Goal: Task Accomplishment & Management: Complete application form

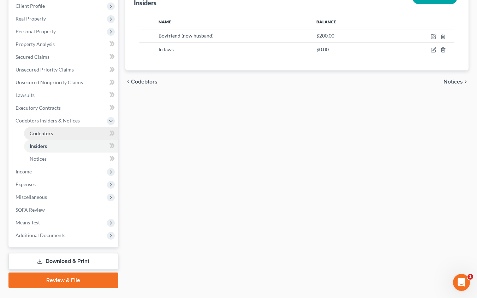
scroll to position [116, 0]
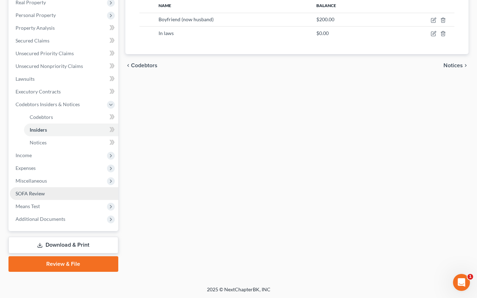
click at [57, 193] on link "SOFA Review" at bounding box center [64, 193] width 108 height 13
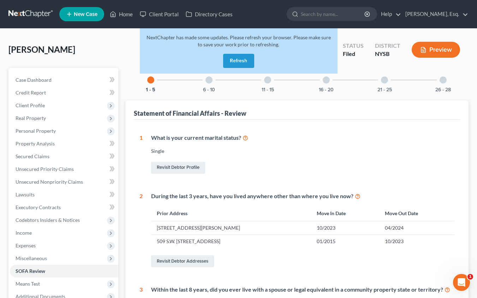
click at [211, 84] on div "6 - 10" at bounding box center [209, 80] width 24 height 24
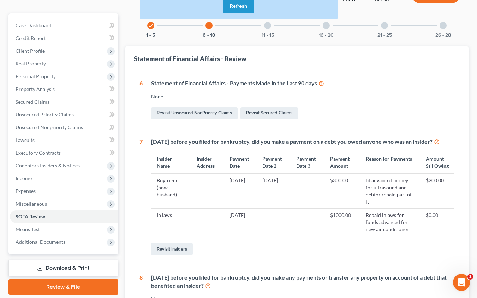
scroll to position [56, 0]
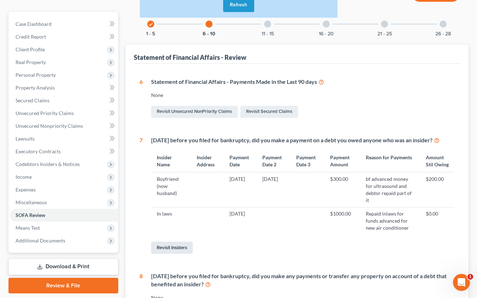
click at [179, 253] on link "Revisit Insiders" at bounding box center [172, 247] width 42 height 12
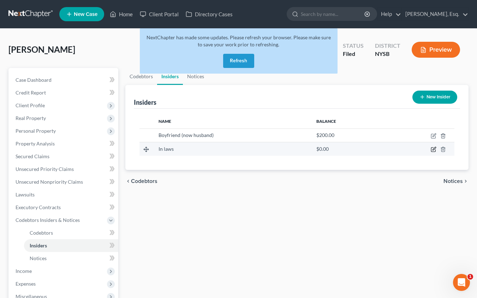
click at [432, 151] on icon "button" at bounding box center [434, 149] width 6 height 6
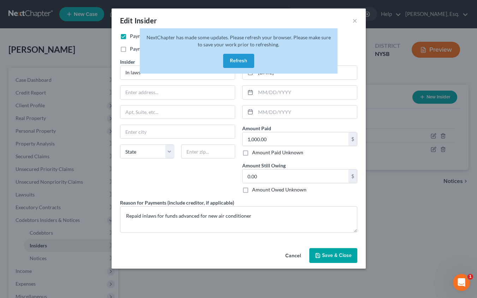
click at [246, 58] on button "Refresh" at bounding box center [238, 61] width 31 height 14
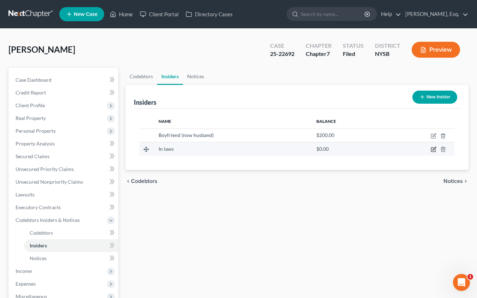
click at [433, 150] on icon "button" at bounding box center [434, 149] width 6 height 6
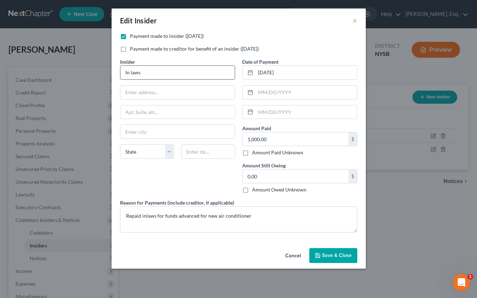
click at [149, 73] on input "In laws" at bounding box center [177, 72] width 114 height 13
click at [354, 19] on button "×" at bounding box center [355, 20] width 5 height 8
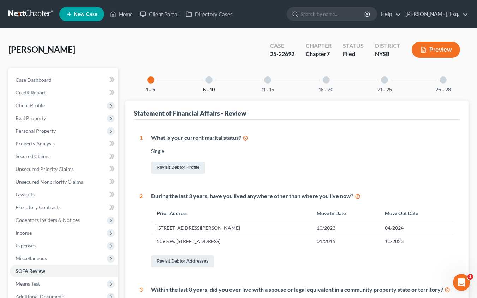
click at [211, 89] on button "6 - 10" at bounding box center [209, 89] width 12 height 5
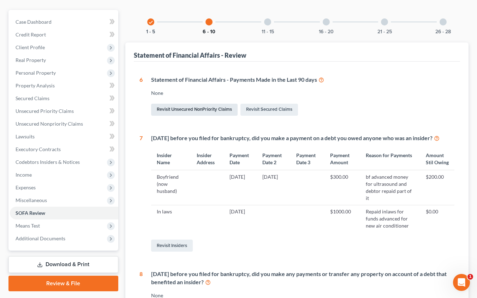
scroll to position [63, 0]
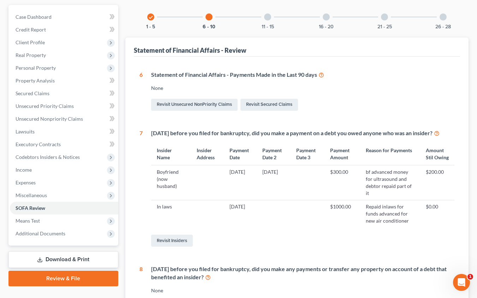
click at [434, 136] on icon at bounding box center [437, 132] width 6 height 7
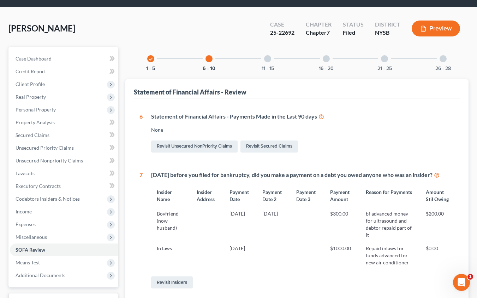
scroll to position [0, 0]
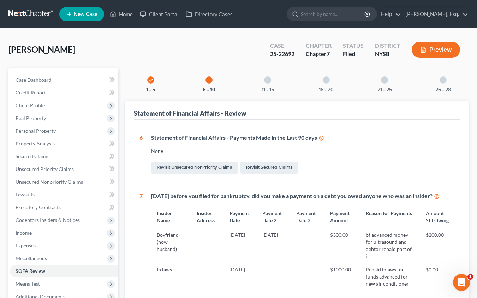
click at [432, 55] on button "Preview" at bounding box center [436, 50] width 48 height 16
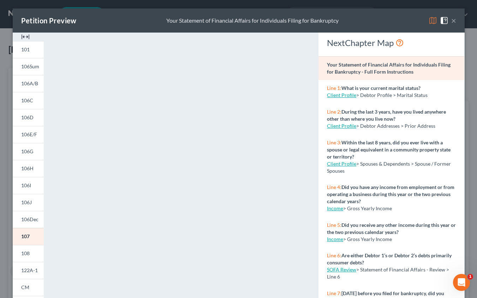
click at [454, 21] on button "×" at bounding box center [454, 20] width 5 height 8
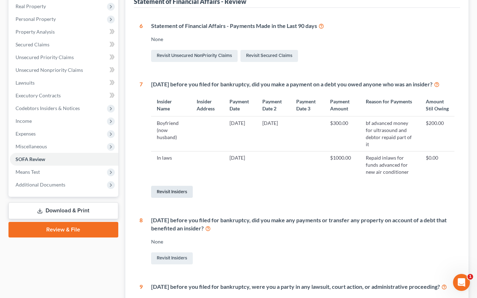
click at [180, 198] on link "Revisit Insiders" at bounding box center [172, 192] width 42 height 12
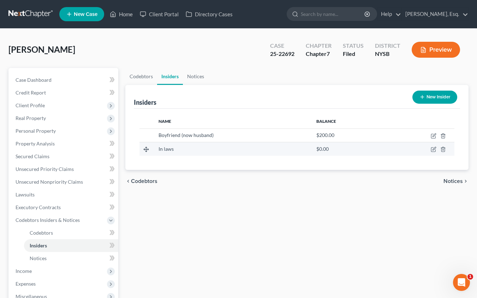
click at [260, 146] on div "In laws" at bounding box center [232, 148] width 147 height 7
click at [435, 148] on icon "button" at bounding box center [434, 149] width 6 height 6
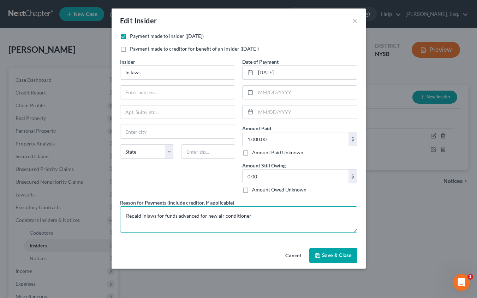
click at [145, 217] on textarea "Repaid inlaws for funds advanced for new air conditioner" at bounding box center [238, 219] width 237 height 26
click at [156, 216] on textarea "Repaid in laws for funds advanced for new air conditioner" at bounding box center [238, 219] width 237 height 26
type textarea "Repaid in laws through bf (now husband) for funds advanced for new air conditio…"
click at [239, 215] on textarea "Repaid in laws through bf (now husband) for funds advanced for new air conditio…" at bounding box center [238, 219] width 237 height 26
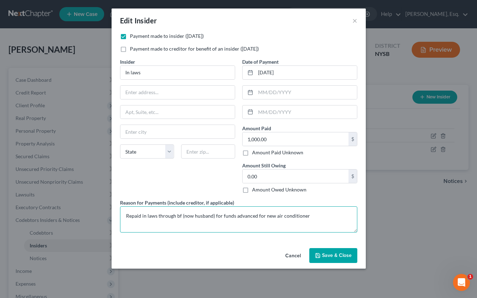
click at [239, 215] on textarea "Repaid in laws through bf (now husband) for funds advanced for new air conditio…" at bounding box center [238, 219] width 237 height 26
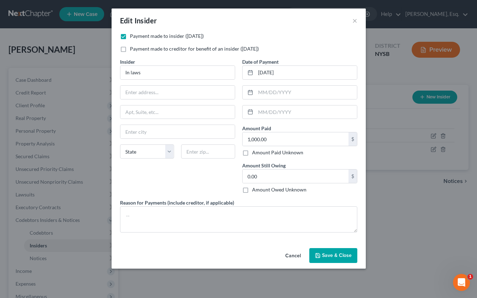
click at [289, 252] on button "Cancel" at bounding box center [293, 255] width 27 height 14
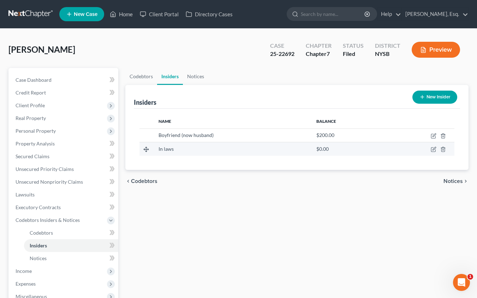
click at [444, 152] on td at bounding box center [420, 148] width 70 height 13
click at [444, 150] on icon "button" at bounding box center [444, 149] width 6 height 6
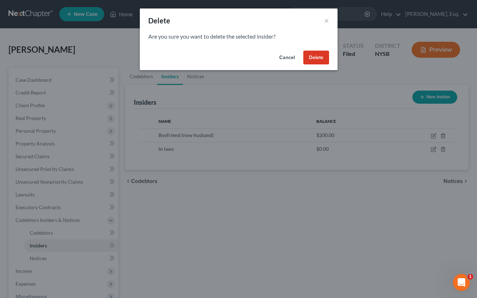
click at [317, 49] on div "Cancel Delete" at bounding box center [239, 59] width 198 height 23
click at [313, 57] on button "Delete" at bounding box center [317, 58] width 26 height 14
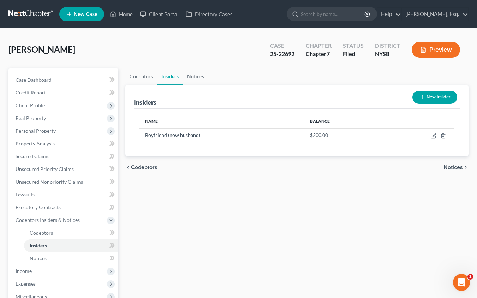
click at [431, 60] on div "Preview" at bounding box center [437, 50] width 63 height 21
click at [434, 51] on button "Preview" at bounding box center [436, 50] width 48 height 16
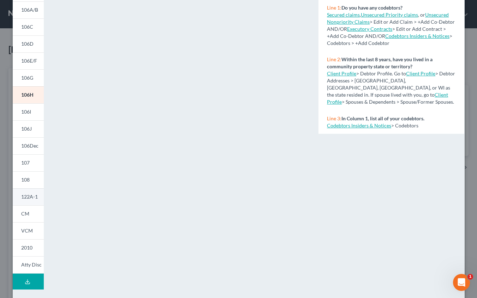
scroll to position [80, 0]
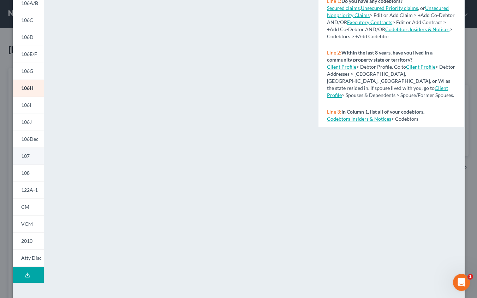
click at [32, 159] on link "107" at bounding box center [28, 155] width 31 height 17
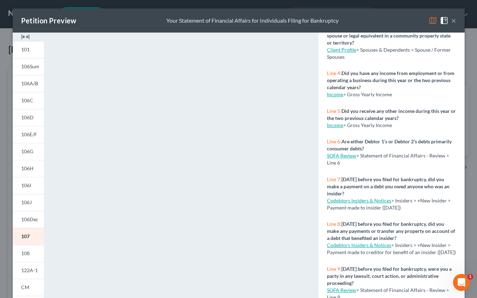
scroll to position [119, 0]
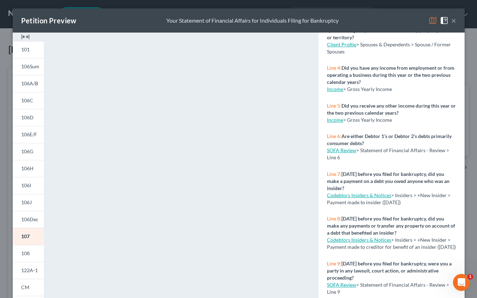
click at [345, 194] on link "Codebtors Insiders & Notices" at bounding box center [359, 195] width 64 height 6
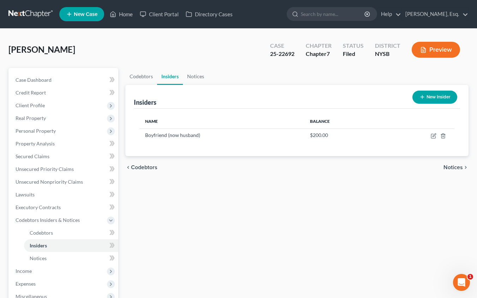
click at [441, 101] on button "New Insider" at bounding box center [435, 96] width 45 height 13
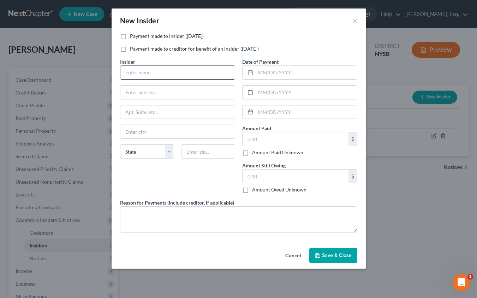
click at [177, 70] on input "text" at bounding box center [177, 72] width 114 height 13
click at [173, 72] on input "Boyfriend" at bounding box center [177, 72] width 114 height 13
type input "Boyfriend (now husband)"
click at [286, 68] on input "text" at bounding box center [306, 72] width 101 height 13
type input "[DATE]"
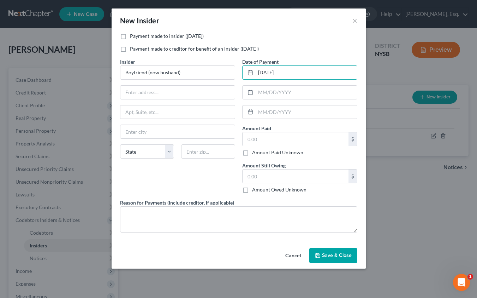
click at [168, 233] on div "Payment made to insider ([DATE]) Payment made to creditor for benefit of an ins…" at bounding box center [239, 135] width 245 height 205
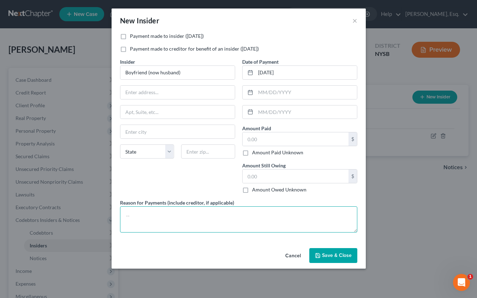
click at [169, 219] on textarea at bounding box center [238, 219] width 237 height 26
type textarea "C"
click at [339, 216] on textarea "Debtor needed air conditioner but store would not accept her method of payment,…" at bounding box center [238, 219] width 237 height 26
type textarea "Debtor needed air conditioner but store would not accept her method of payment,…"
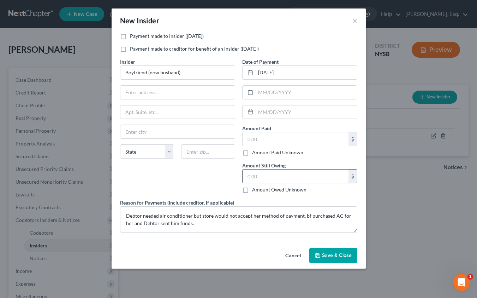
click at [253, 179] on input "text" at bounding box center [296, 175] width 106 height 13
type input "0"
click at [261, 140] on input "text" at bounding box center [296, 138] width 106 height 13
type input "1,000"
click at [329, 256] on span "Save & Close" at bounding box center [337, 255] width 30 height 6
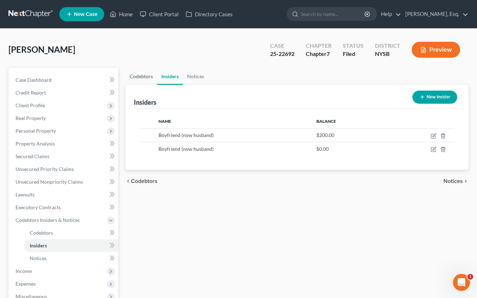
click at [136, 77] on link "Codebtors" at bounding box center [141, 76] width 32 height 17
